Goal: Task Accomplishment & Management: Use online tool/utility

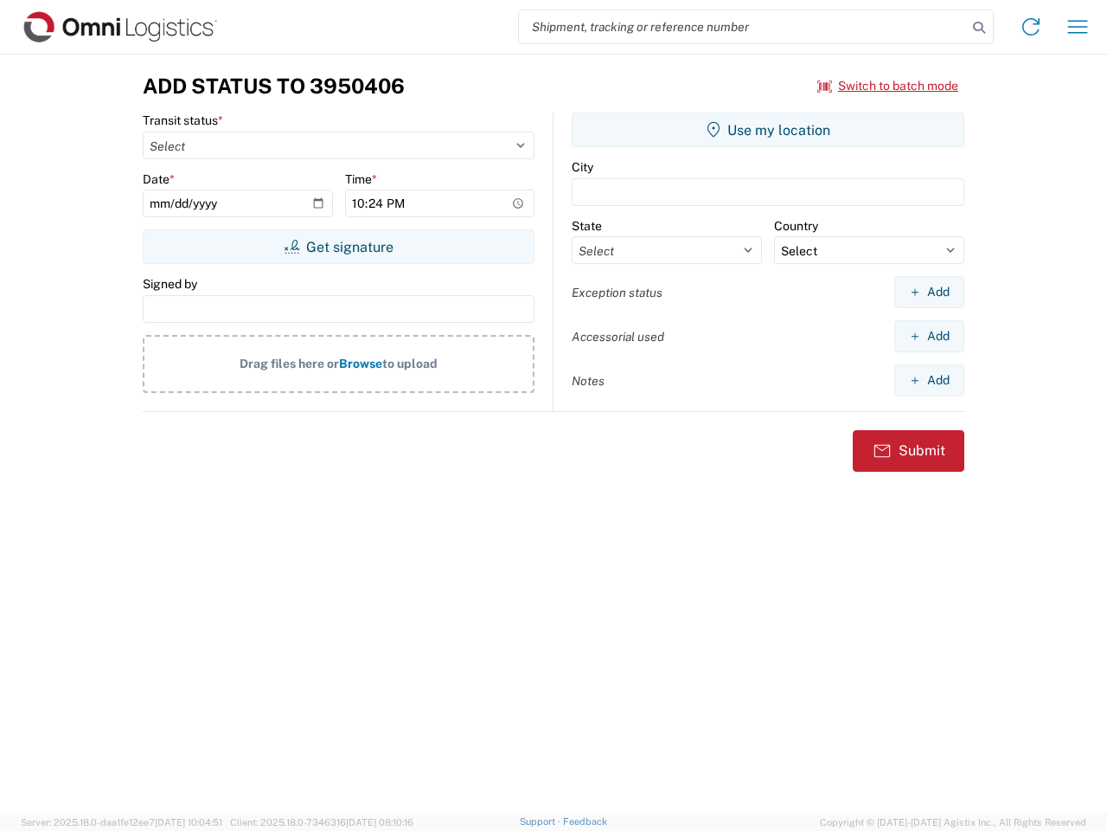
click at [743, 27] on input "search" at bounding box center [743, 26] width 448 height 33
click at [979, 28] on icon at bounding box center [979, 28] width 24 height 24
click at [1031, 27] on icon at bounding box center [1031, 27] width 28 height 28
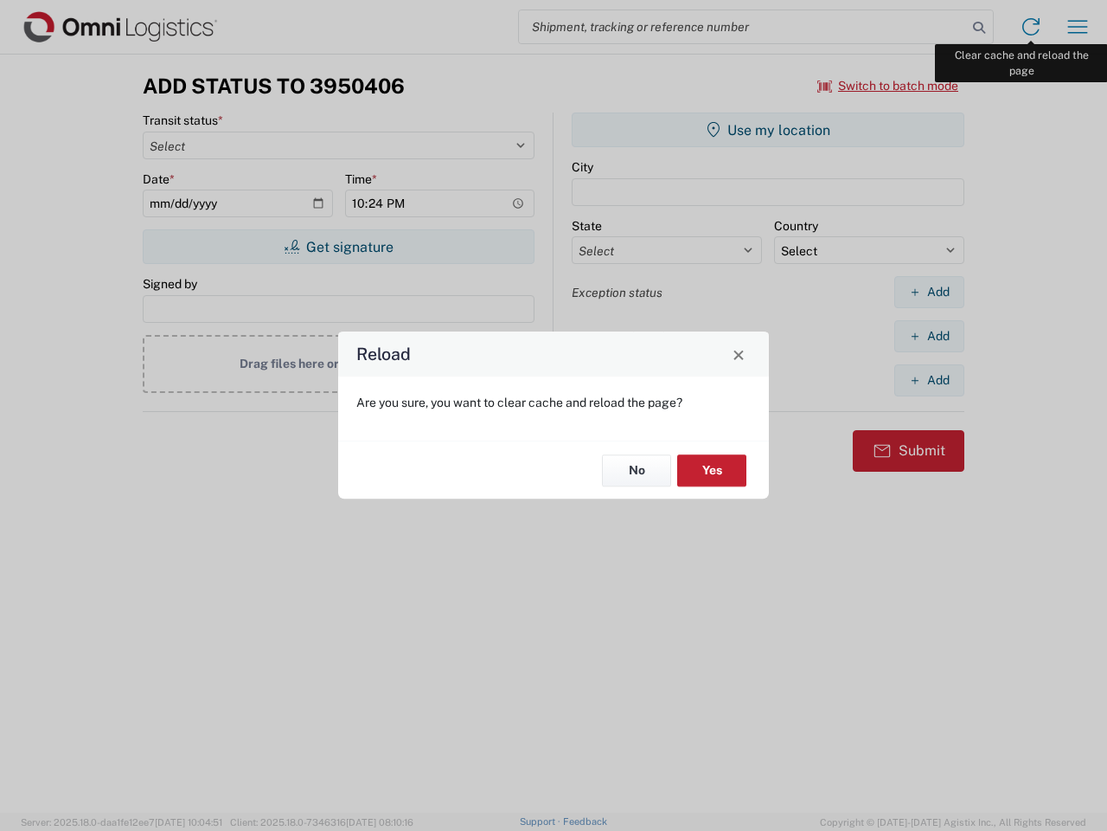
click at [1078, 27] on div "Reload Are you sure, you want to clear cache and reload the page? No Yes" at bounding box center [553, 415] width 1107 height 831
click at [889, 86] on div "Reload Are you sure, you want to clear cache and reload the page? No Yes" at bounding box center [553, 415] width 1107 height 831
click at [338, 247] on div "Reload Are you sure, you want to clear cache and reload the page? No Yes" at bounding box center [553, 415] width 1107 height 831
click at [768, 130] on div "Reload Are you sure, you want to clear cache and reload the page? No Yes" at bounding box center [553, 415] width 1107 height 831
click at [929, 292] on div "Reload Are you sure, you want to clear cache and reload the page? No Yes" at bounding box center [553, 415] width 1107 height 831
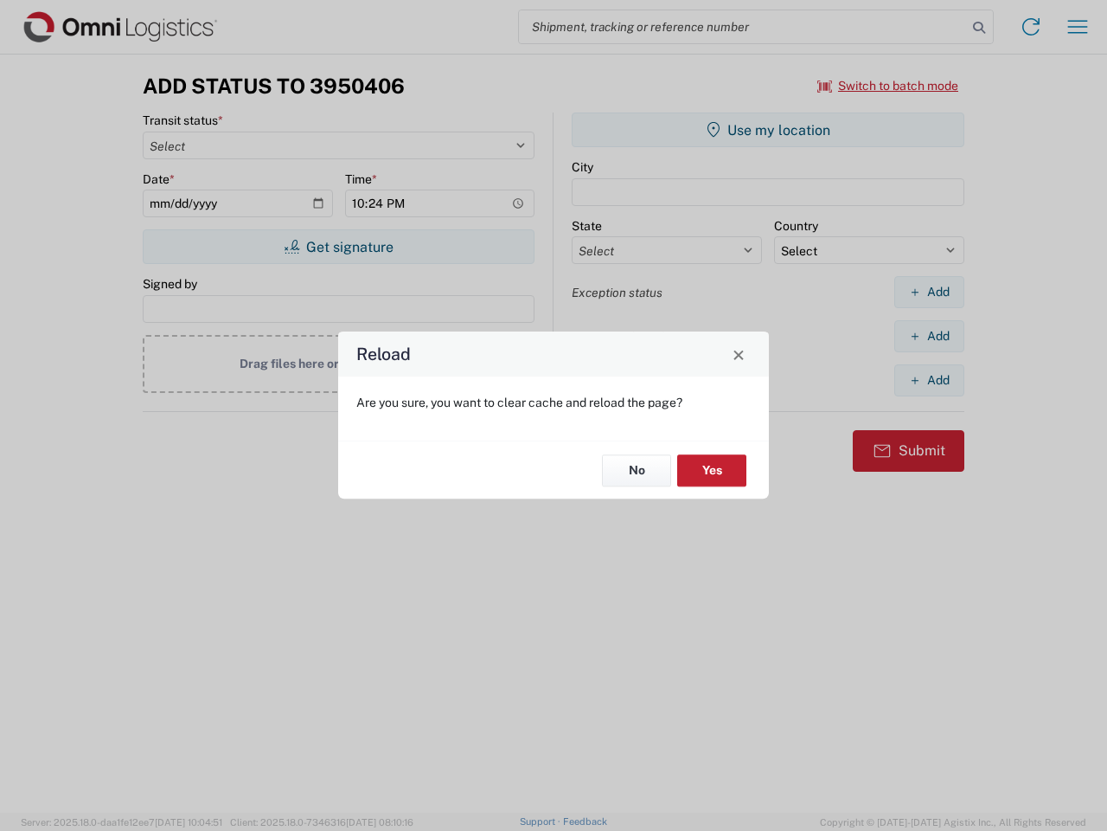
click at [929, 336] on div "Reload Are you sure, you want to clear cache and reload the page? No Yes" at bounding box center [553, 415] width 1107 height 831
click at [929, 380] on div "Reload Are you sure, you want to clear cache and reload the page? No Yes" at bounding box center [553, 415] width 1107 height 831
